Goal: Register for event/course

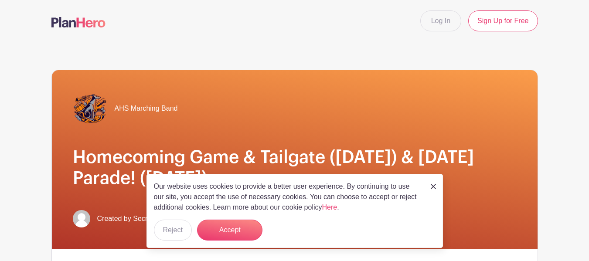
click at [431, 184] on img at bounding box center [433, 186] width 5 height 5
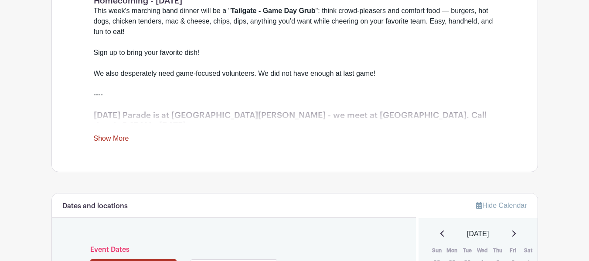
scroll to position [340, 0]
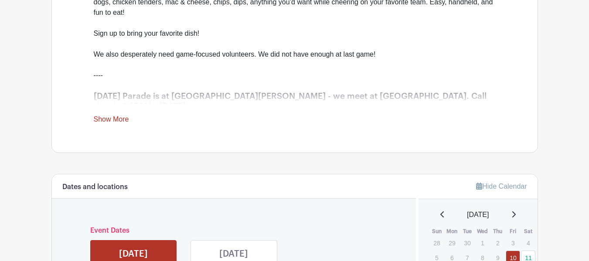
click at [107, 115] on link "Show More" at bounding box center [111, 120] width 35 height 11
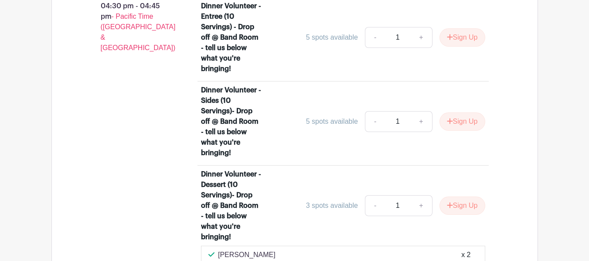
scroll to position [767, 0]
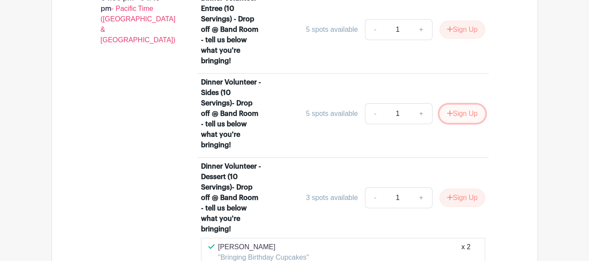
click at [464, 105] on button "Sign Up" at bounding box center [462, 114] width 46 height 18
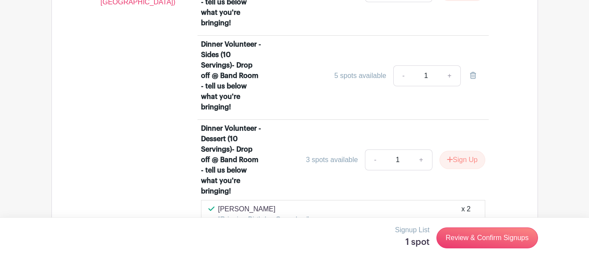
scroll to position [786, 0]
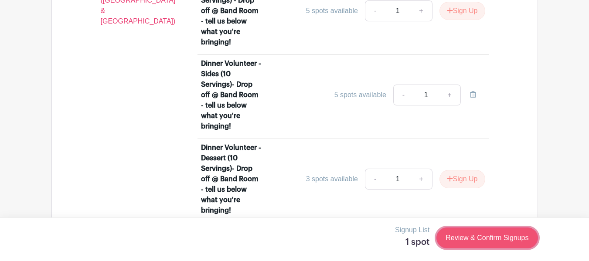
click at [461, 237] on link "Review & Confirm Signups" at bounding box center [486, 237] width 101 height 21
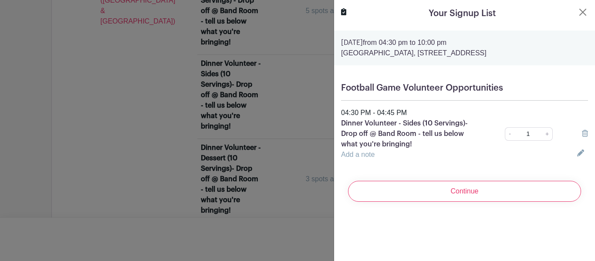
click at [362, 155] on link "Add a note" at bounding box center [358, 154] width 34 height 7
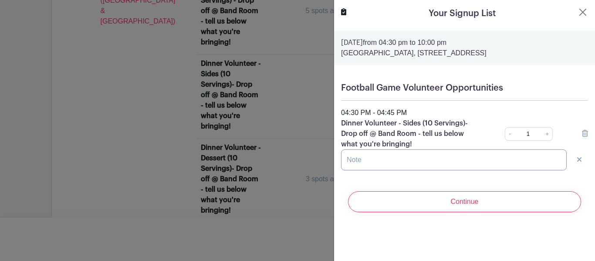
click at [362, 155] on input "text" at bounding box center [454, 159] width 226 height 21
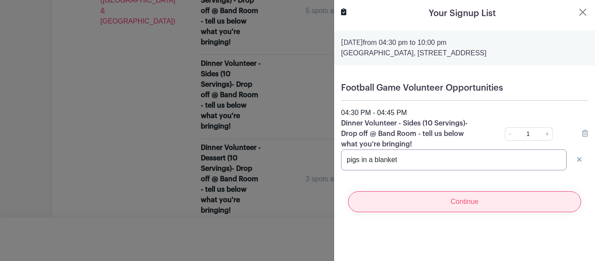
type input "pigs in a blanket"
click at [447, 210] on input "Continue" at bounding box center [464, 201] width 233 height 21
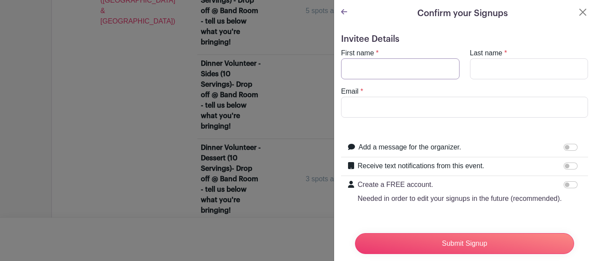
click at [364, 72] on input "First name" at bounding box center [400, 68] width 119 height 21
type input "Griselda"
type input "Garcia"
type input "Ggarcia0386@gmail.com"
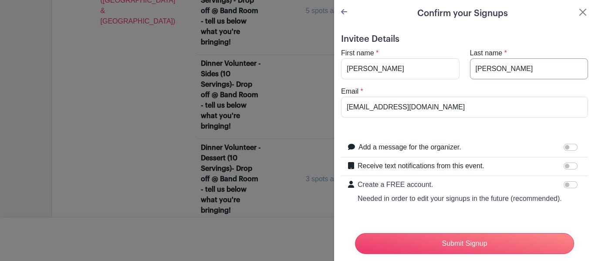
click at [495, 70] on input "Garcia" at bounding box center [529, 68] width 119 height 21
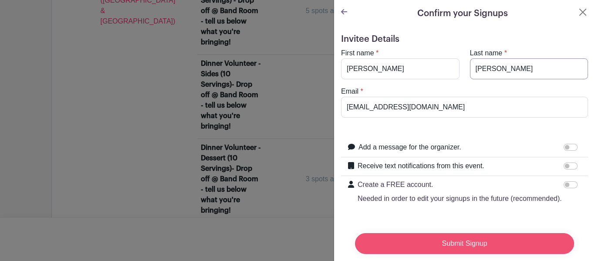
type input "Garcia-Brunty"
click at [470, 236] on input "Submit Signup" at bounding box center [464, 243] width 219 height 21
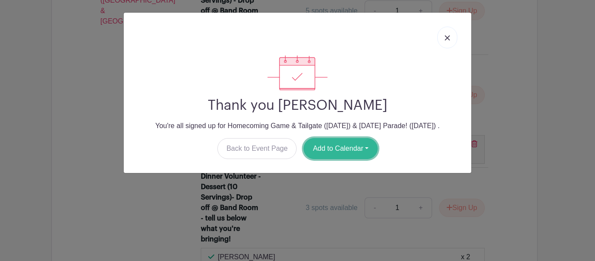
click at [322, 145] on button "Add to Calendar" at bounding box center [341, 148] width 74 height 21
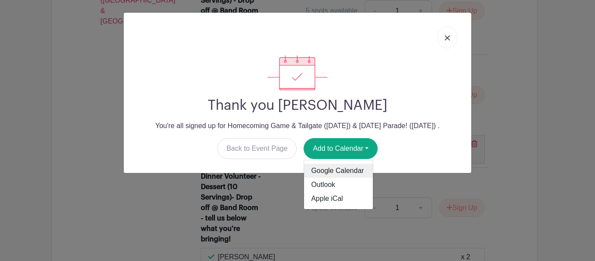
click at [317, 170] on link "Google Calendar" at bounding box center [338, 171] width 69 height 14
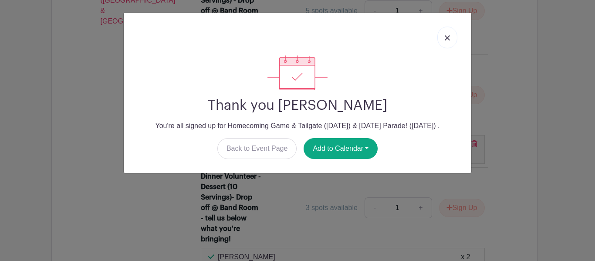
click at [449, 34] on link at bounding box center [448, 38] width 20 height 22
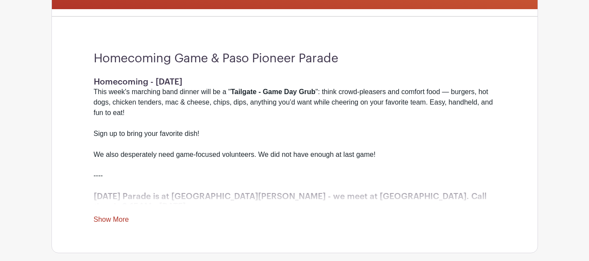
scroll to position [298, 0]
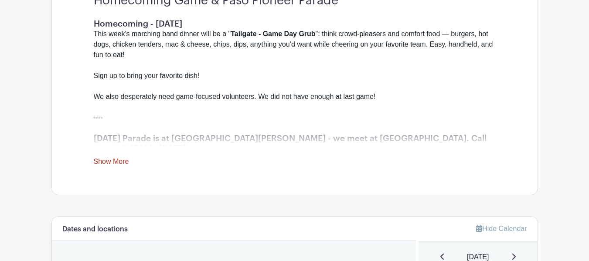
click at [117, 159] on link "Show More" at bounding box center [111, 163] width 35 height 11
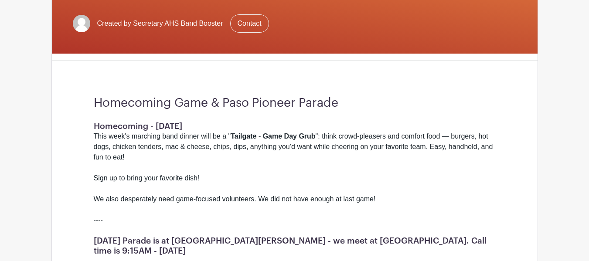
scroll to position [172, 0]
